Goal: Task Accomplishment & Management: Use online tool/utility

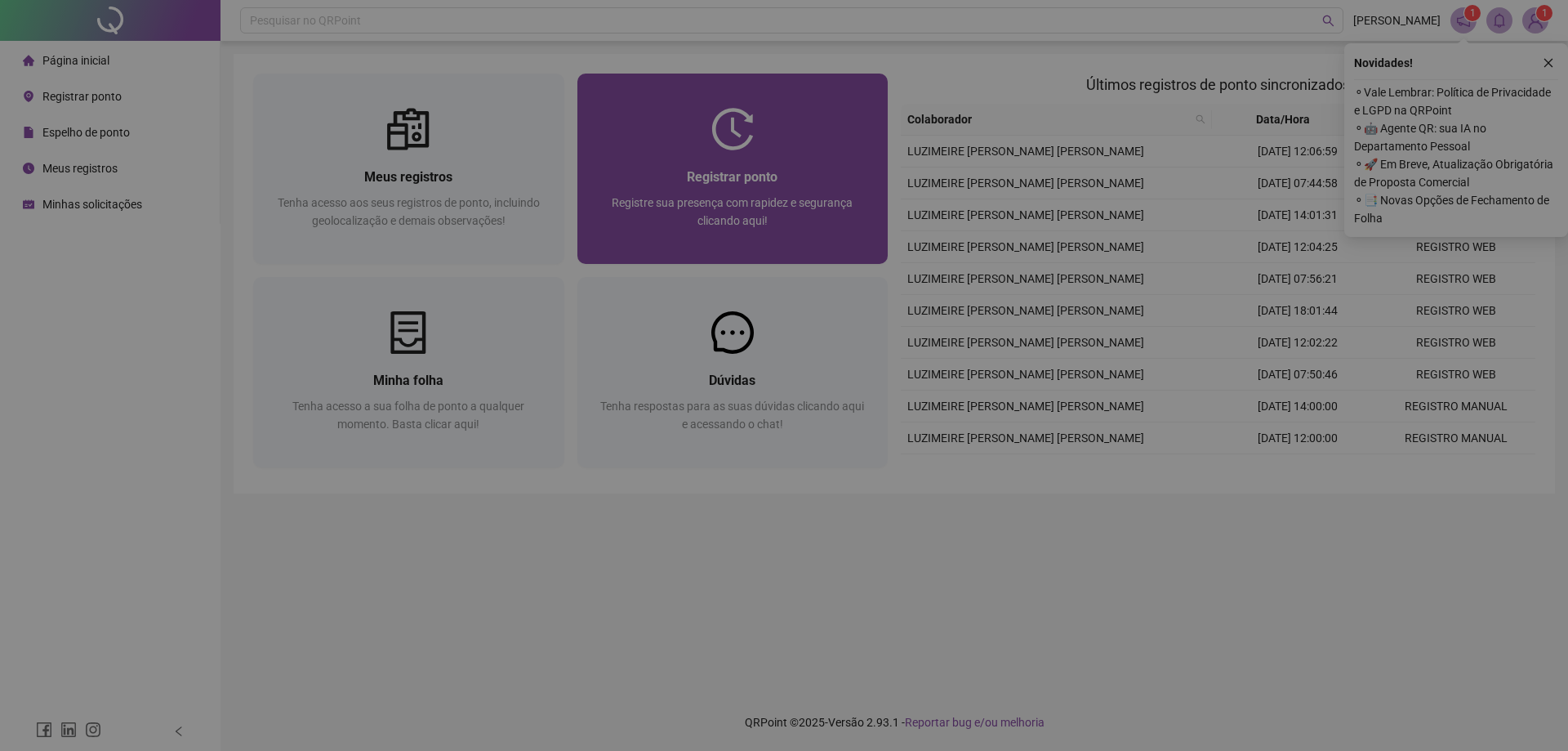
click at [638, 163] on div "Sua sessão expirou! Sua sessão expirou, por isso, será necessário logar novamen…" at bounding box center [784, 147] width 300 height 98
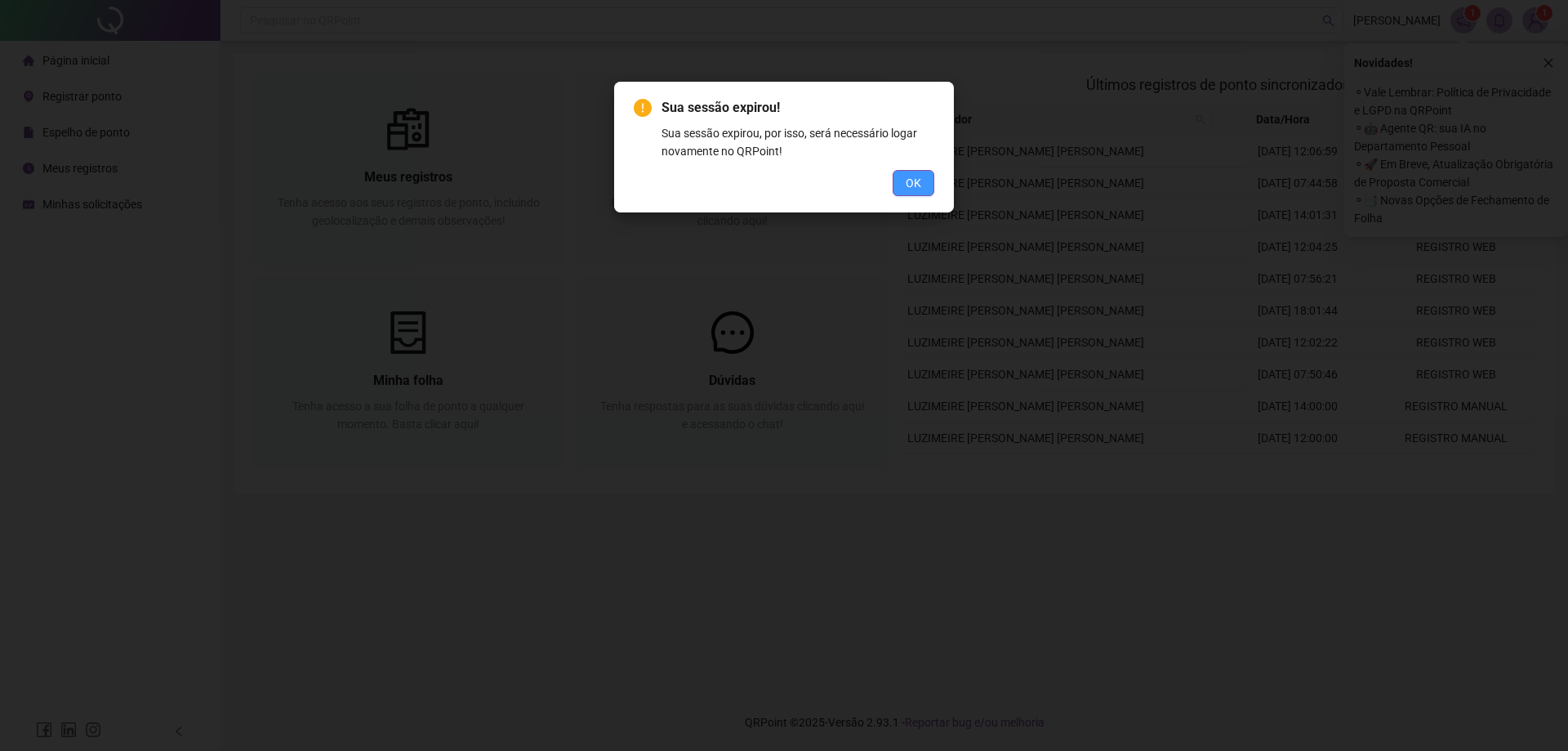
click at [638, 184] on button "OK" at bounding box center [913, 183] width 42 height 26
click at [638, 184] on span "OK" at bounding box center [913, 182] width 15 height 18
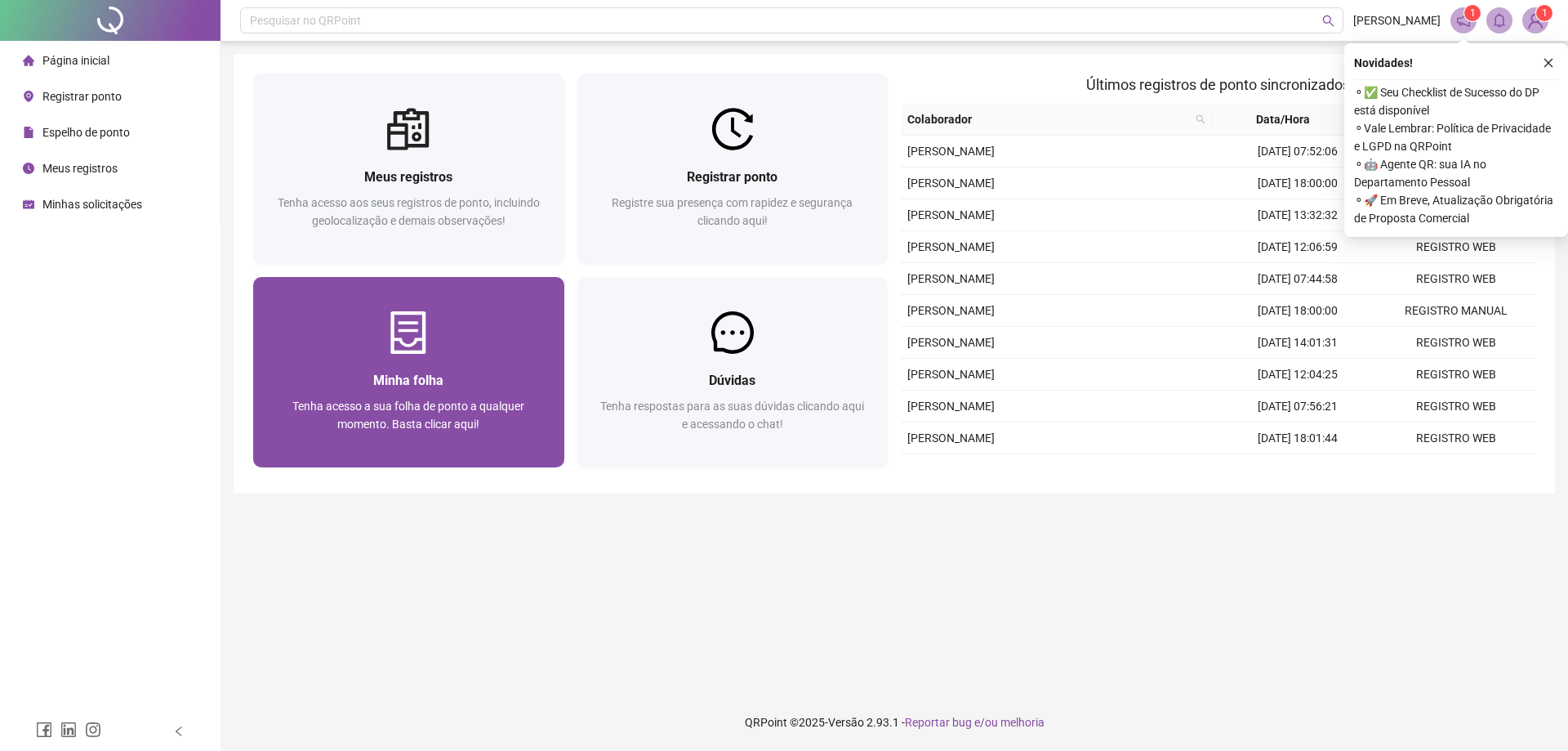
click at [397, 391] on div "Minha folha Tenha acesso a sua folha de ponto a qualquer momento. Basta clicar …" at bounding box center [409, 411] width 272 height 81
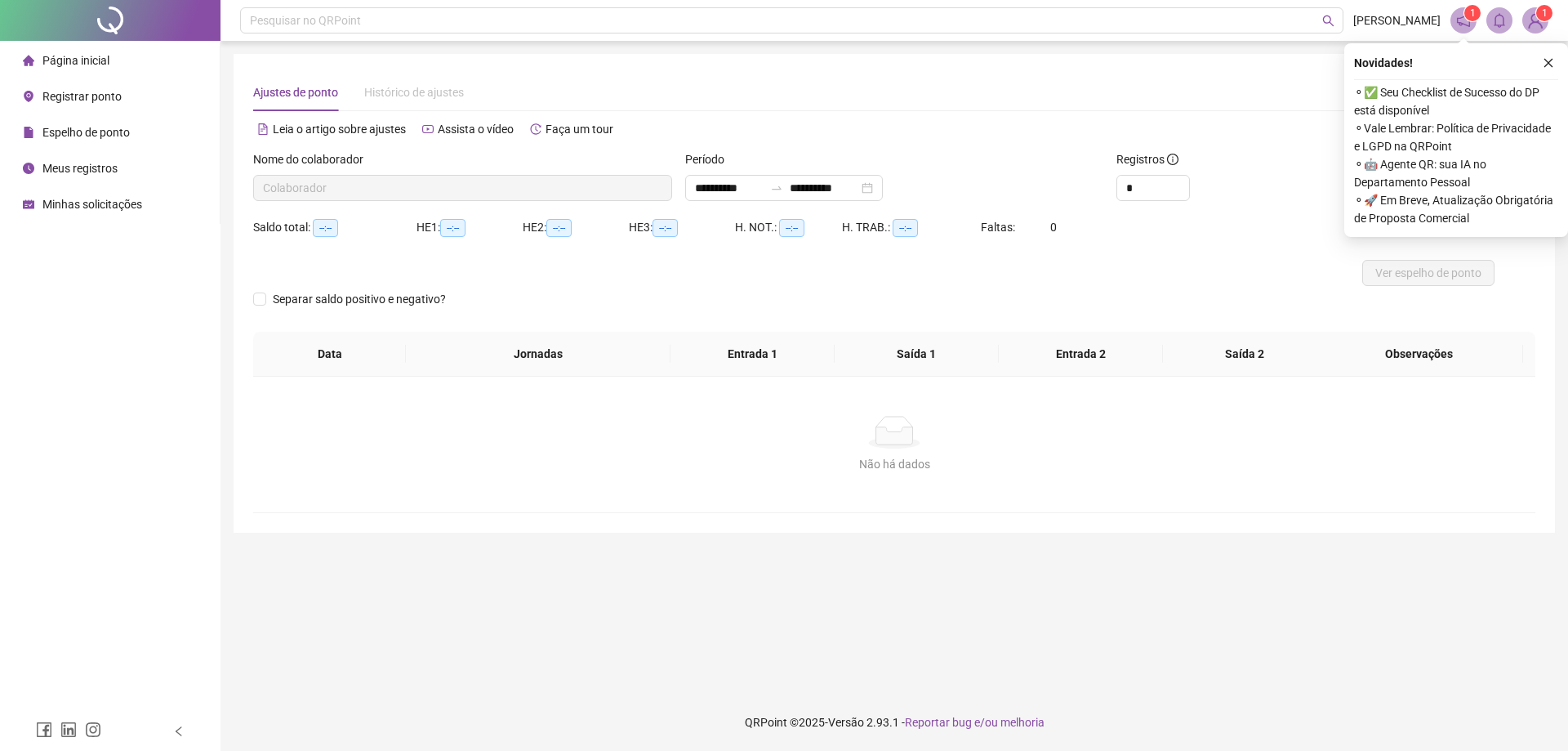
type input "**********"
drag, startPoint x: 1553, startPoint y: 60, endPoint x: 1439, endPoint y: 88, distance: 117.4
click at [1551, 60] on icon "close" at bounding box center [1549, 63] width 11 height 11
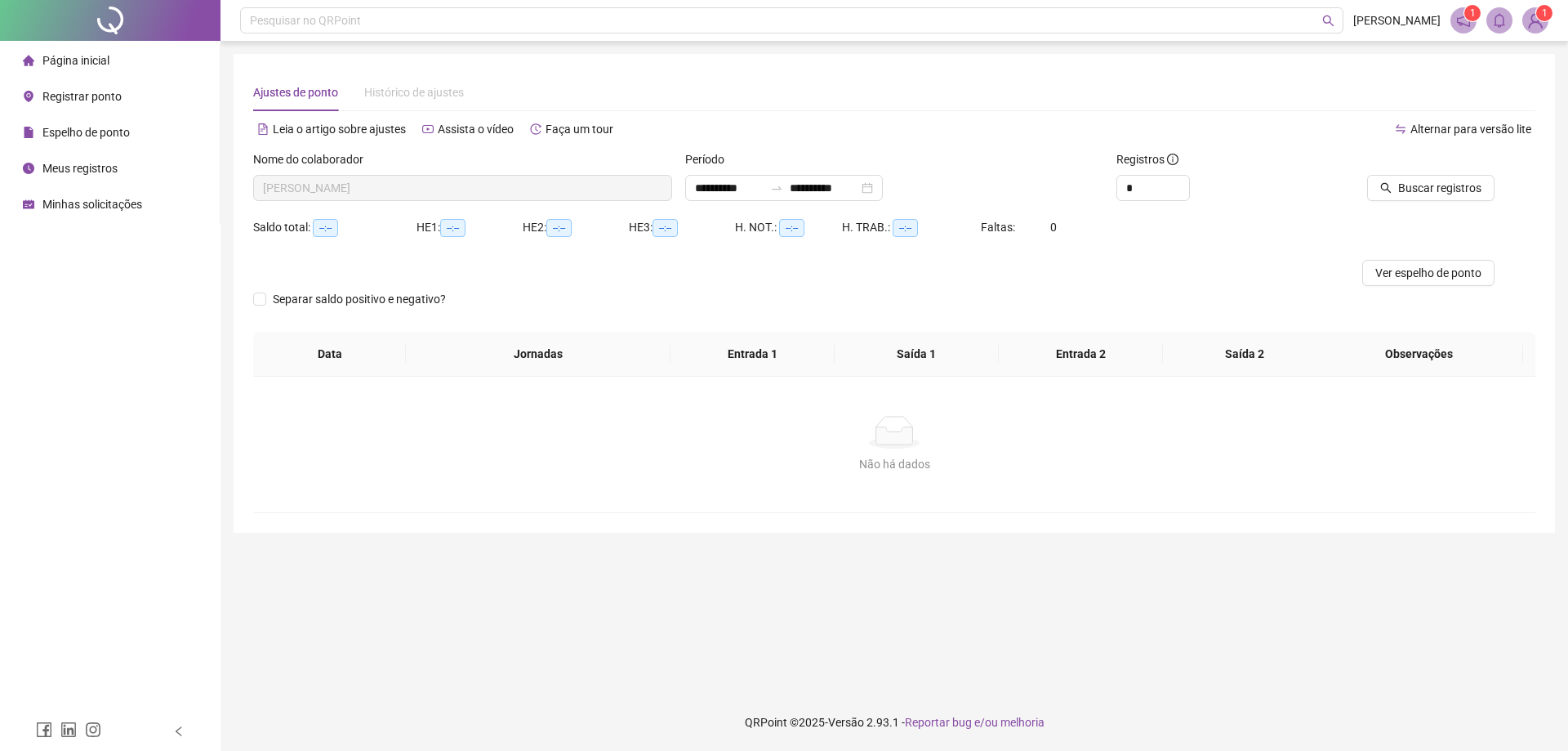
click at [77, 98] on span "Registrar ponto" at bounding box center [82, 96] width 79 height 13
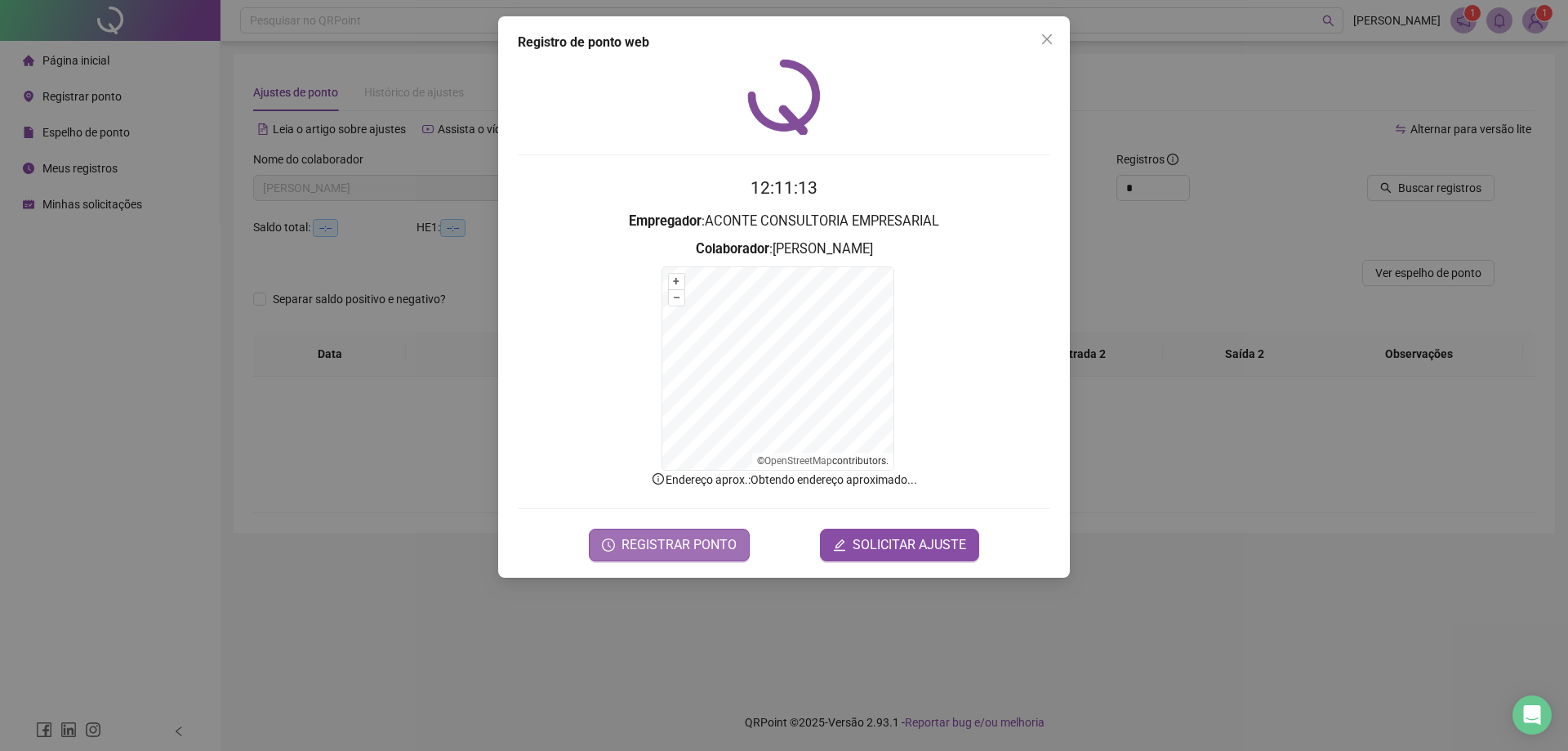
click at [639, 551] on span "REGISTRAR PONTO" at bounding box center [679, 544] width 115 height 20
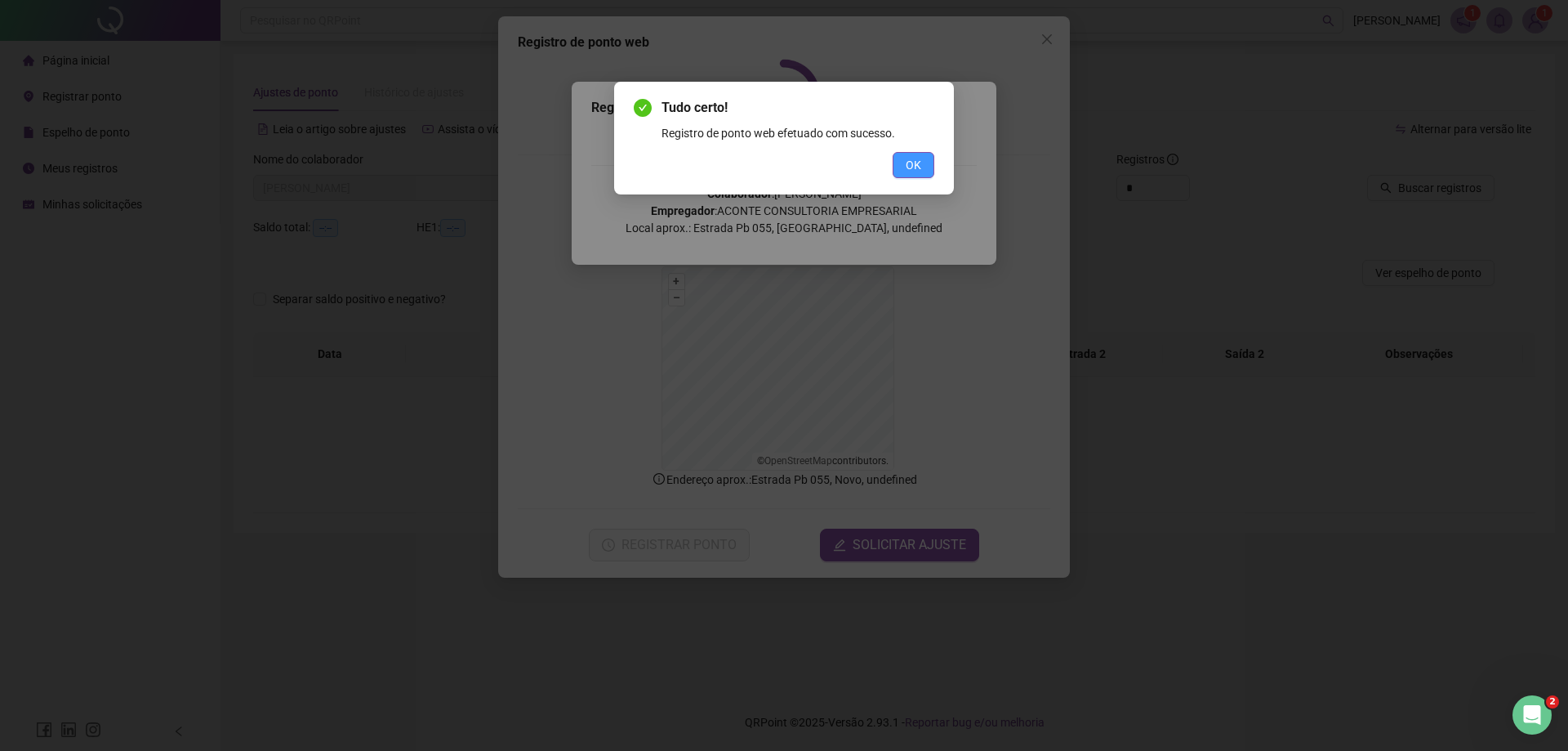
click at [901, 162] on button "OK" at bounding box center [913, 165] width 42 height 26
